Goal: Information Seeking & Learning: Find contact information

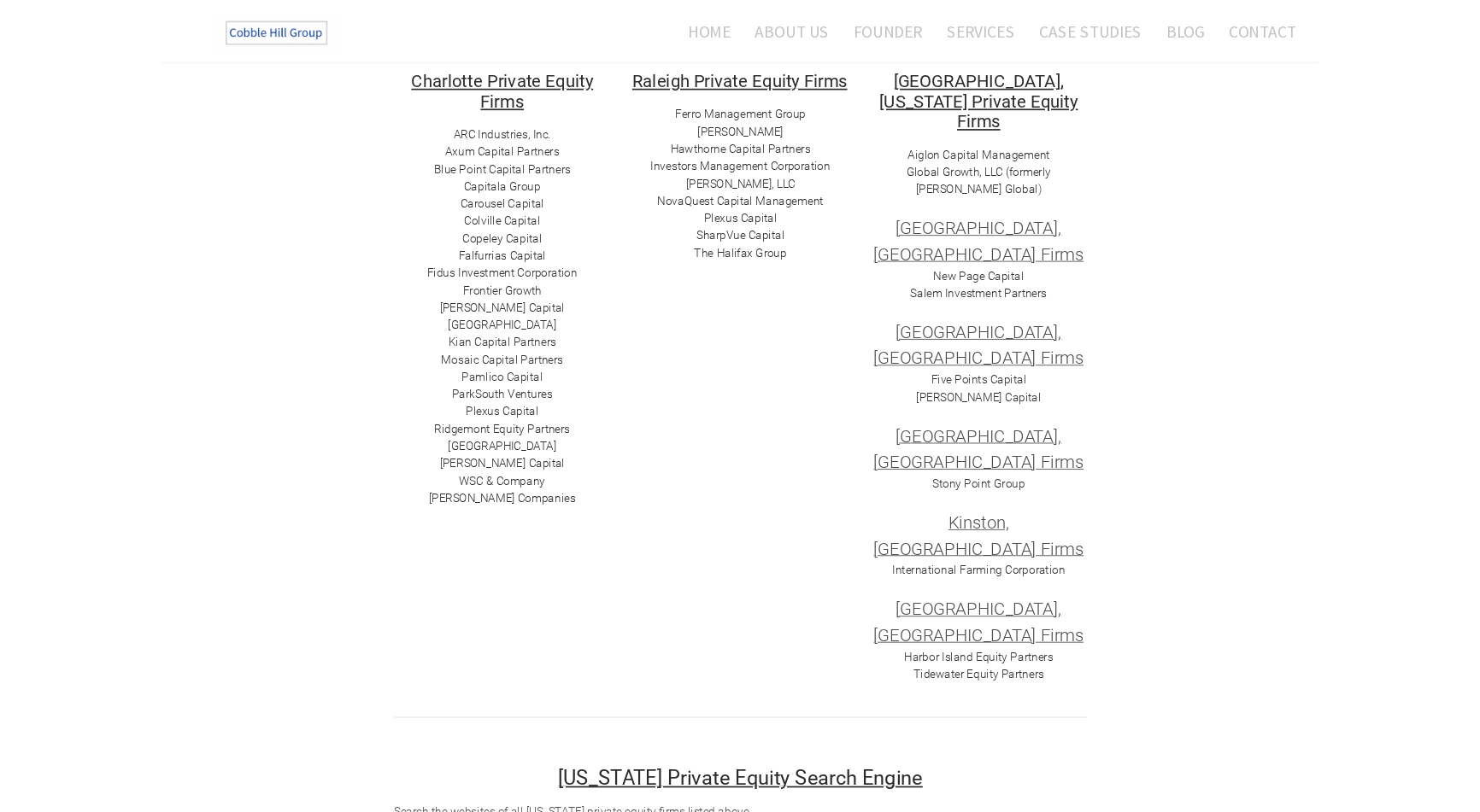
scroll to position [314, 0]
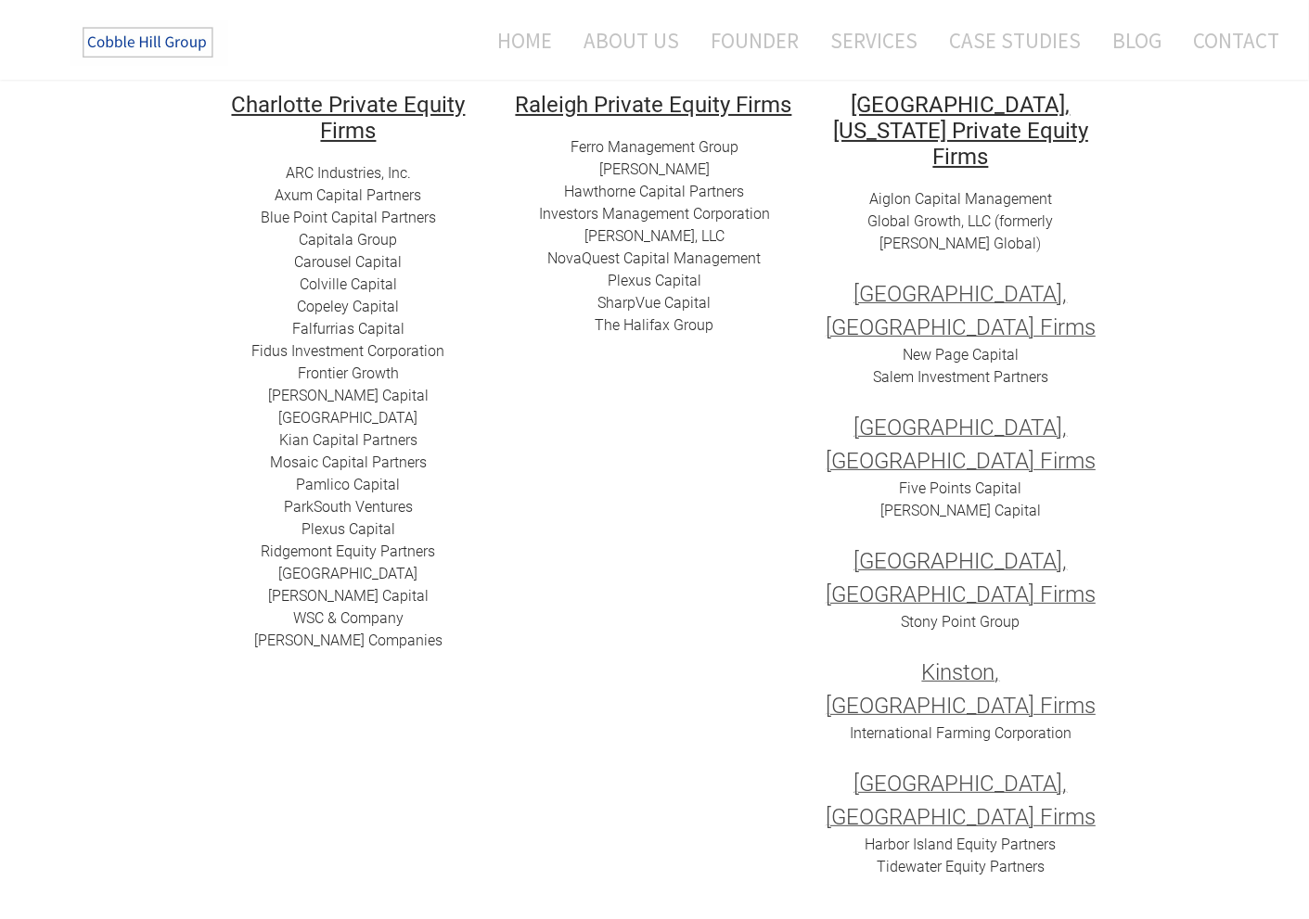
click at [337, 643] on link "[PERSON_NAME] Companies" at bounding box center [348, 641] width 188 height 18
click at [370, 395] on link "[PERSON_NAME] Capital" at bounding box center [348, 396] width 160 height 18
click at [335, 241] on link "Capitala Group​" at bounding box center [349, 240] width 98 height 18
click at [332, 464] on link "Mosaic Capital Partners" at bounding box center [348, 463] width 157 height 18
click at [335, 195] on link "Axum Capital Partners" at bounding box center [349, 195] width 147 height 18
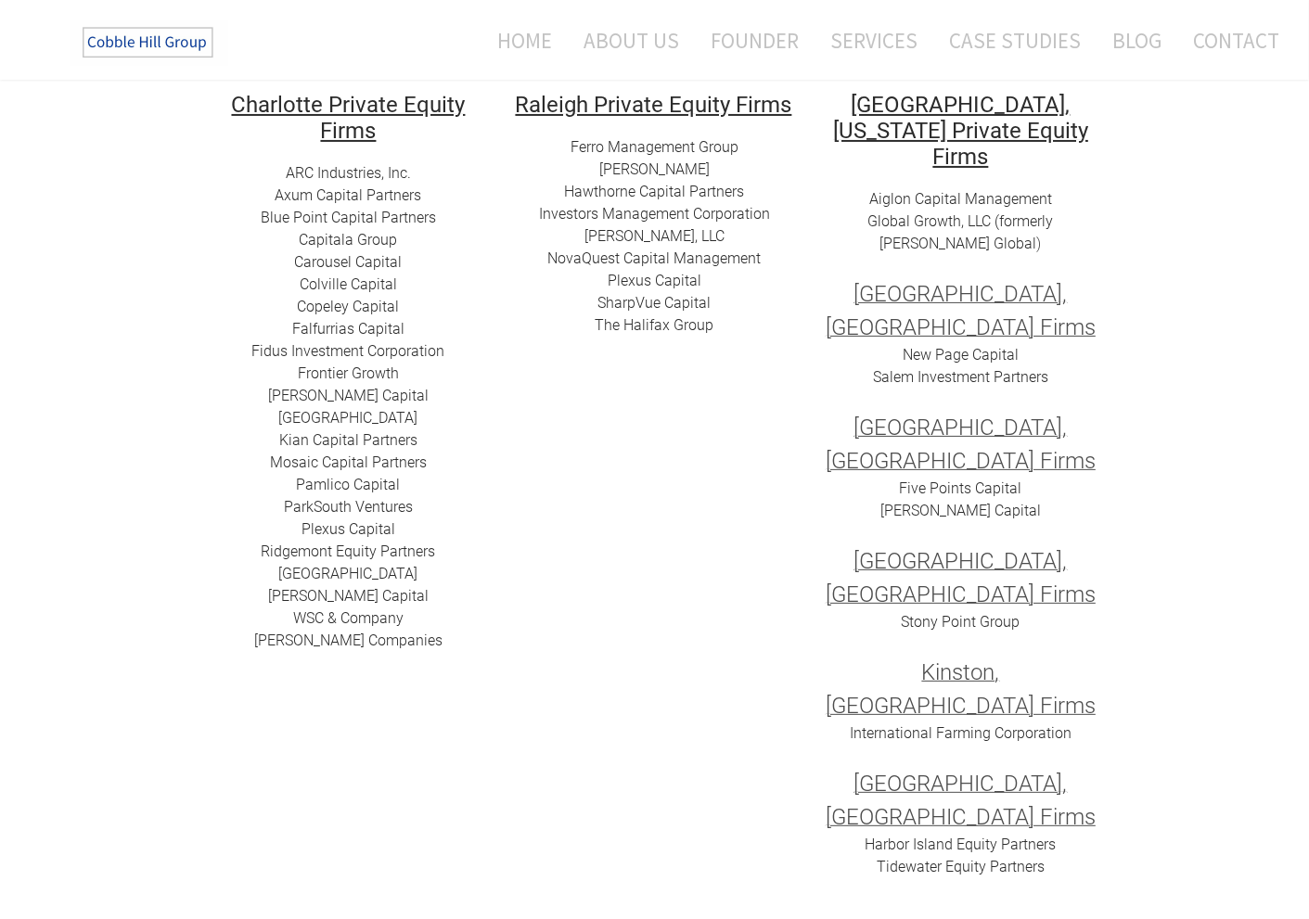
click at [404, 218] on link "​Blue Point Capital Partners" at bounding box center [348, 218] width 175 height 18
click at [363, 263] on link "​​Carousel Capital​​" at bounding box center [349, 262] width 108 height 18
click at [358, 309] on link "Copeley Capital" at bounding box center [349, 307] width 102 height 18
click at [349, 420] on link "[GEOGRAPHIC_DATA]" at bounding box center [348, 418] width 139 height 18
click at [351, 510] on link "ParkSouth Ventures" at bounding box center [348, 507] width 129 height 18
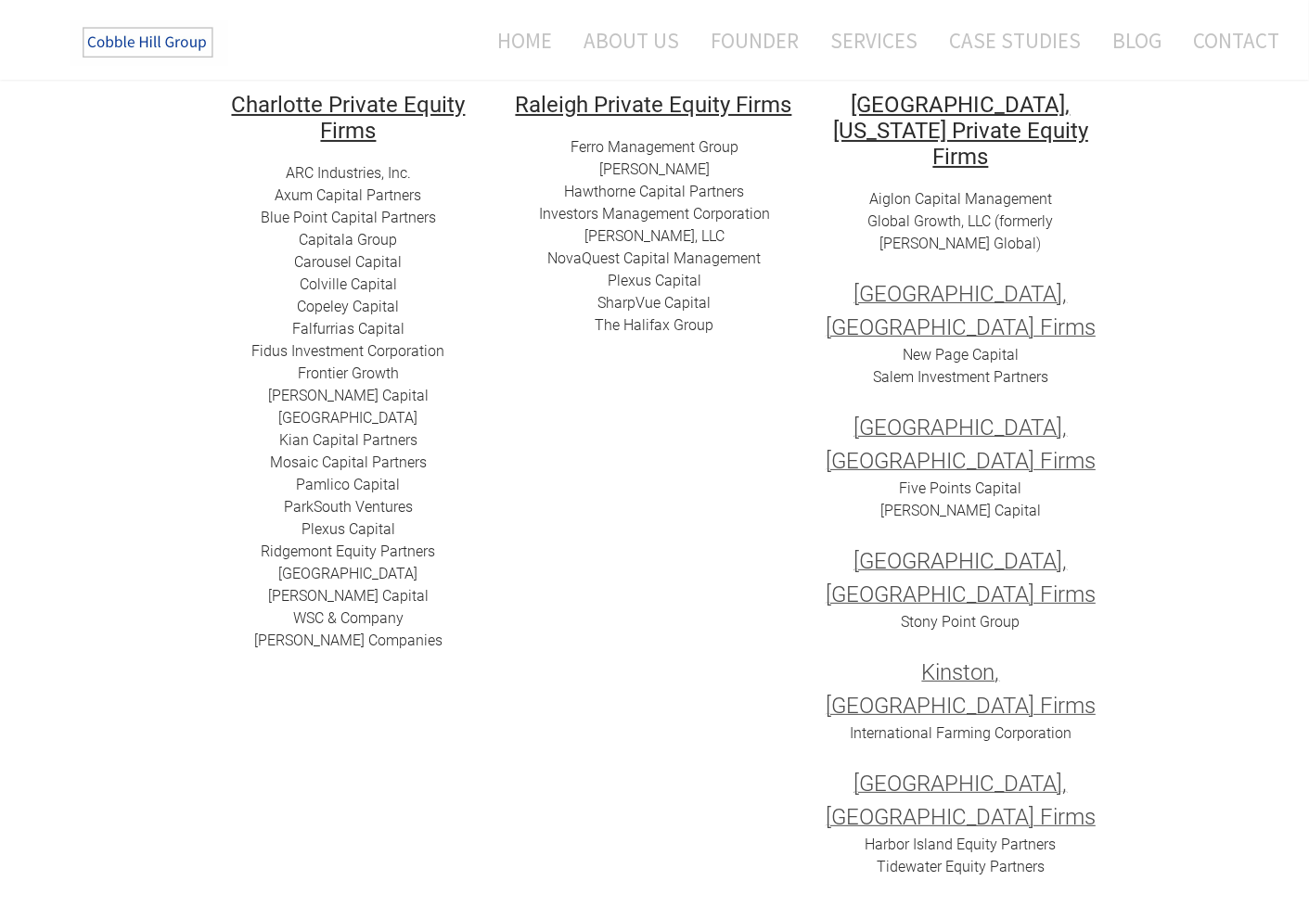
click at [346, 578] on link "​[GEOGRAPHIC_DATA]" at bounding box center [348, 574] width 139 height 18
click at [331, 622] on link "​WSC & Company" at bounding box center [348, 618] width 110 height 18
click at [367, 467] on link "Mosaic Capital Partners" at bounding box center [348, 463] width 157 height 18
